Goal: Information Seeking & Learning: Check status

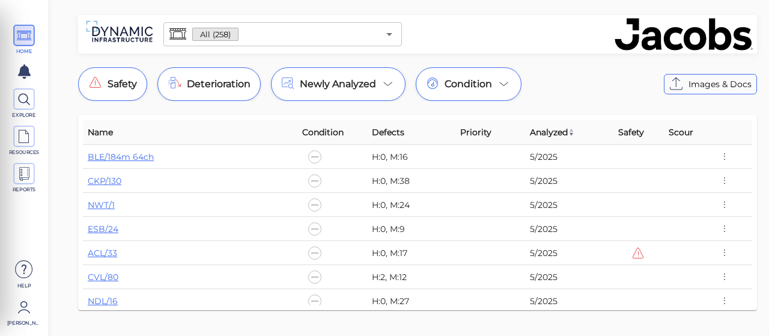
scroll to position [120, 0]
click at [24, 28] on icon at bounding box center [24, 36] width 14 height 22
click at [22, 40] on icon at bounding box center [24, 36] width 14 height 22
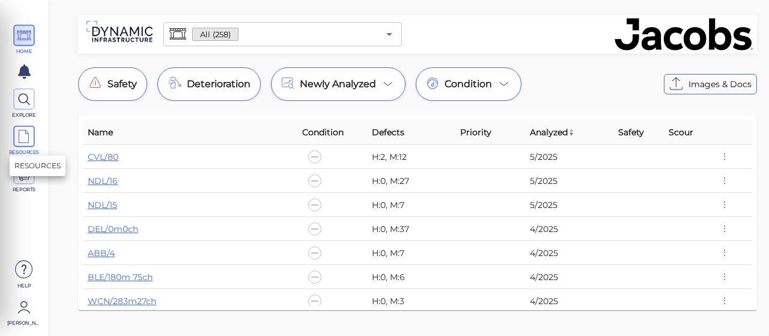
click at [25, 137] on icon at bounding box center [24, 137] width 14 height 22
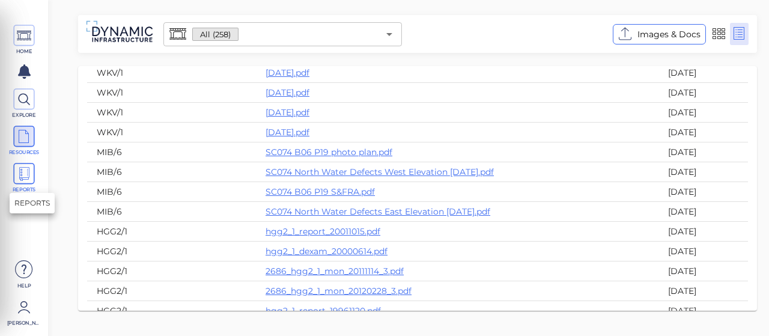
scroll to position [3981, 0]
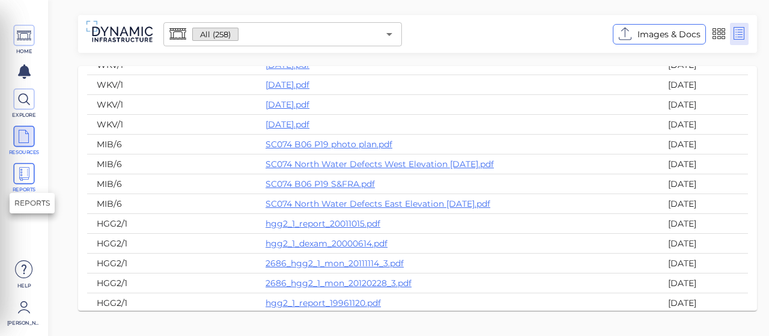
click at [32, 168] on span at bounding box center [23, 173] width 21 height 21
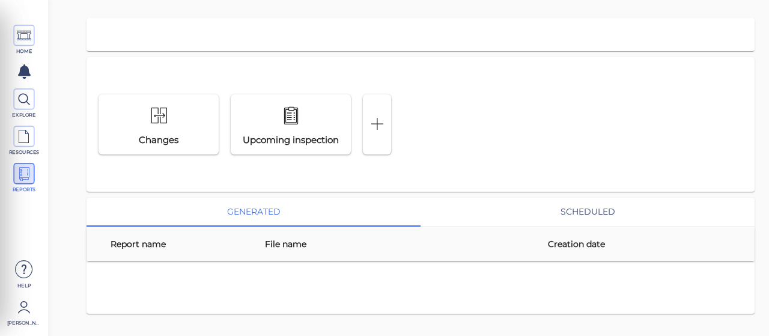
click at [24, 58] on div "HOME EXPLORE RESOURCES REPORTS" at bounding box center [24, 104] width 54 height 184
click at [28, 68] on icon at bounding box center [24, 71] width 13 height 14
click at [28, 42] on icon at bounding box center [24, 36] width 14 height 22
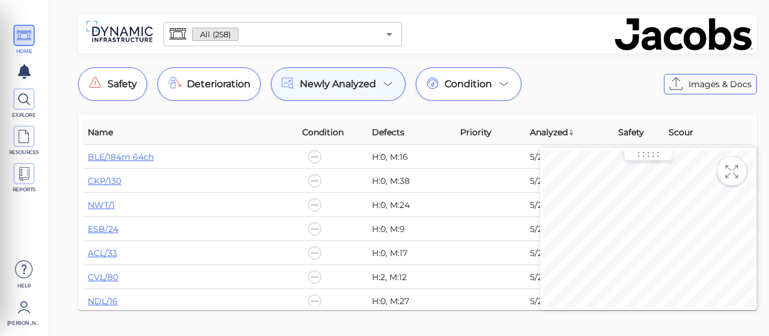
click at [330, 82] on span "Newly Analyzed" at bounding box center [338, 84] width 76 height 14
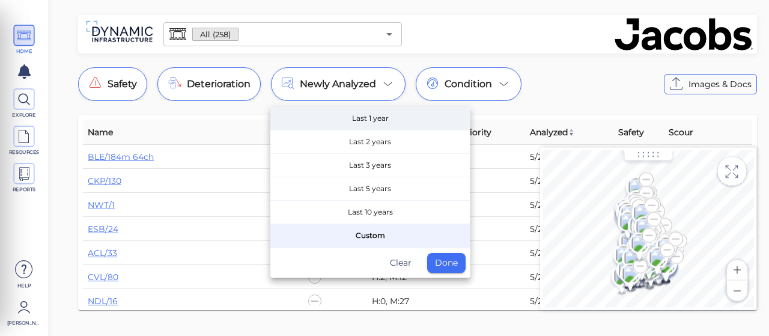
click at [363, 115] on span "Last 1 year" at bounding box center [369, 118] width 199 height 23
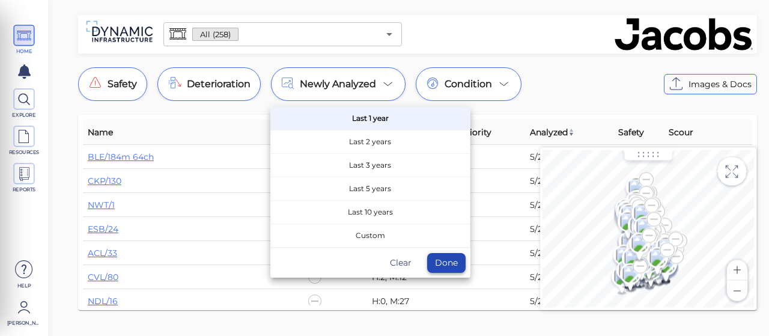
click at [441, 258] on button "Done" at bounding box center [446, 263] width 38 height 20
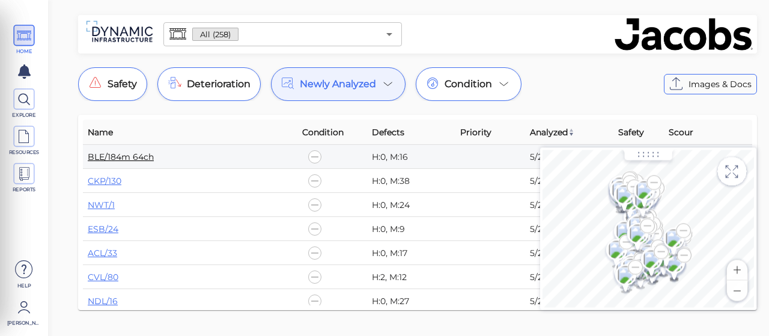
click at [109, 154] on link "BLE/184m 64ch" at bounding box center [121, 156] width 66 height 11
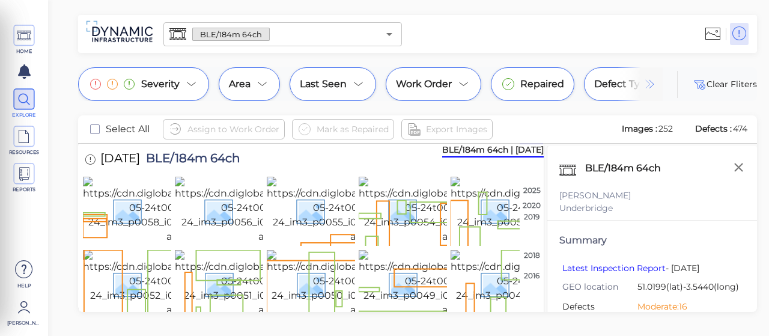
scroll to position [44, 0]
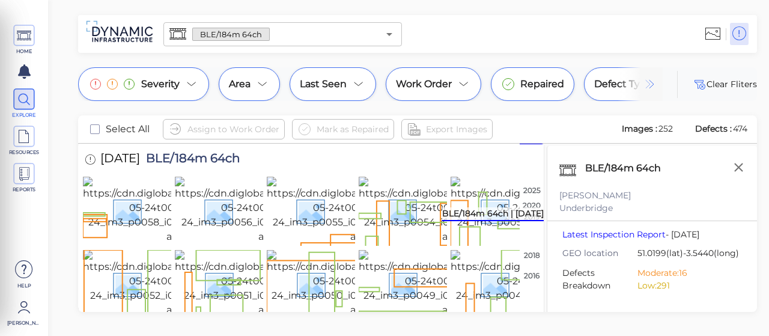
click at [528, 216] on div "BLE/184m 64ch | Oct 2019" at bounding box center [493, 214] width 102 height 14
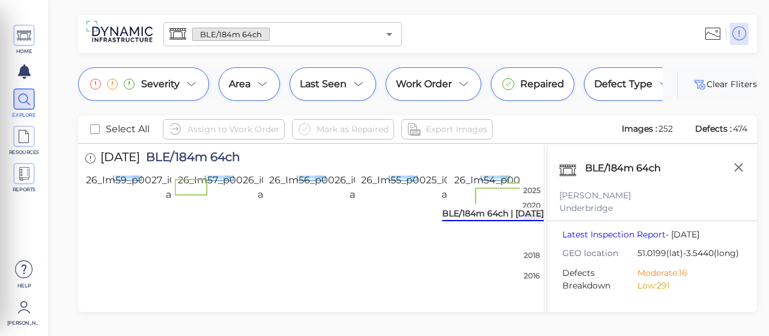
scroll to position [2261, 0]
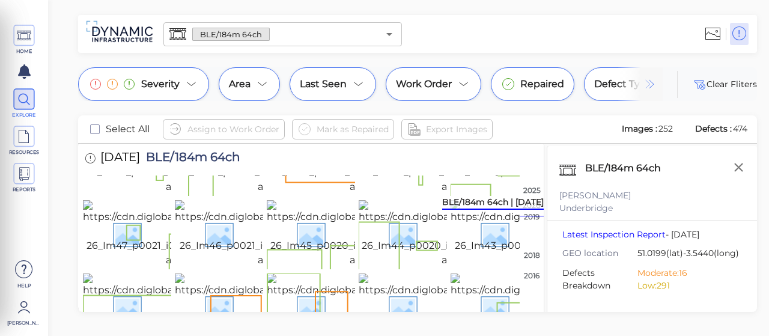
click at [535, 205] on div "BLE/184m 64ch | Nov 2020" at bounding box center [493, 203] width 102 height 14
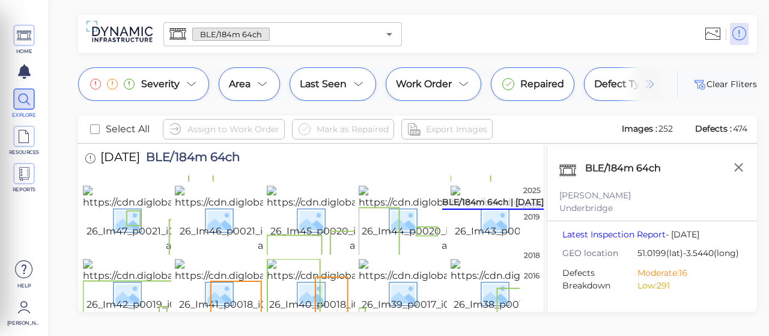
scroll to position [1916, 0]
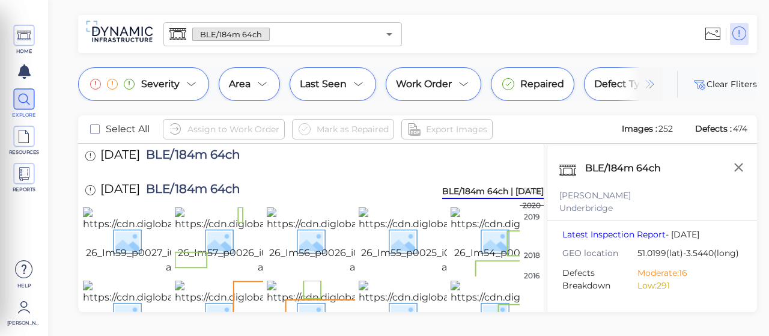
click at [536, 194] on div "BLE/184m 64ch | May 2025" at bounding box center [493, 192] width 102 height 14
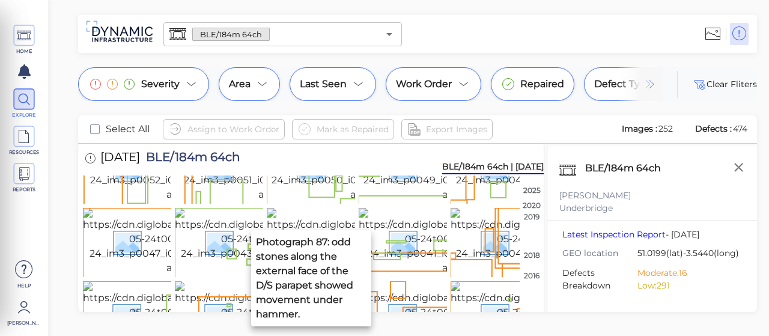
scroll to position [0, 0]
